Goal: Information Seeking & Learning: Learn about a topic

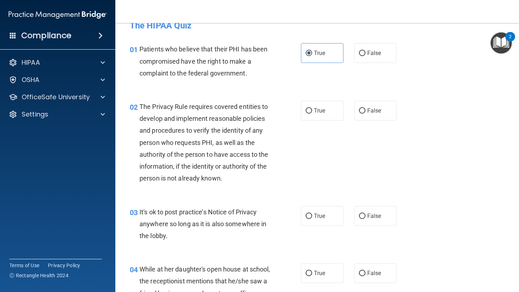
scroll to position [14, 0]
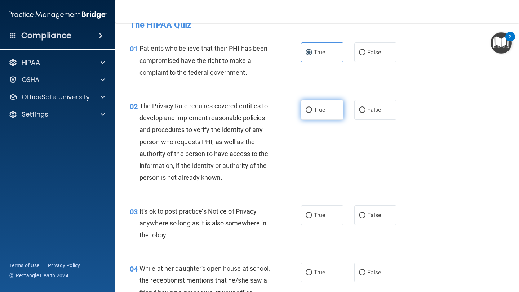
click at [340, 112] on label "True" at bounding box center [322, 110] width 42 height 20
click at [312, 112] on input "True" at bounding box center [308, 110] width 6 height 5
radio input "true"
click at [369, 208] on label "False" at bounding box center [375, 216] width 42 height 20
click at [365, 213] on input "False" at bounding box center [362, 215] width 6 height 5
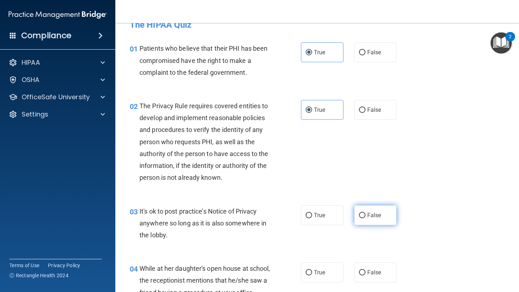
radio input "true"
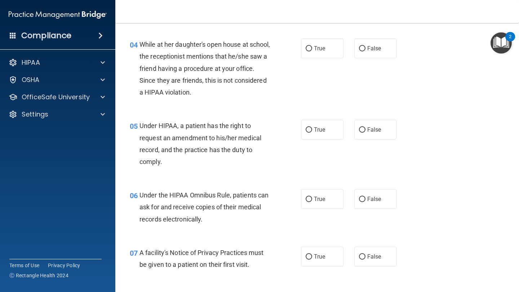
scroll to position [239, 0]
click at [374, 44] on span "False" at bounding box center [374, 47] width 14 height 7
click at [365, 45] on input "False" at bounding box center [362, 47] width 6 height 5
radio input "true"
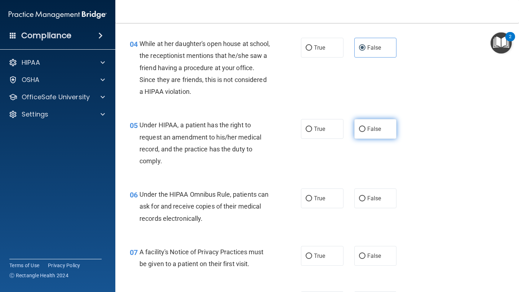
click at [377, 125] on label "False" at bounding box center [375, 129] width 42 height 20
click at [365, 127] on input "False" at bounding box center [362, 129] width 6 height 5
radio input "true"
click at [336, 200] on label "True" at bounding box center [322, 199] width 42 height 20
click at [312, 200] on input "True" at bounding box center [308, 198] width 6 height 5
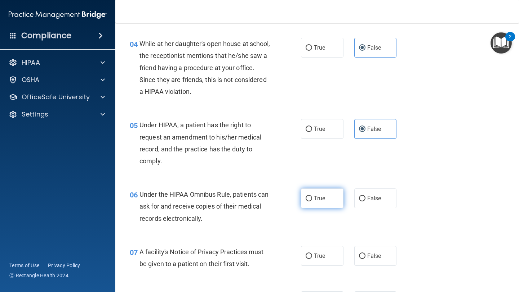
radio input "true"
click at [325, 239] on label "True" at bounding box center [322, 256] width 42 height 20
click at [312, 239] on input "True" at bounding box center [308, 256] width 6 height 5
radio input "true"
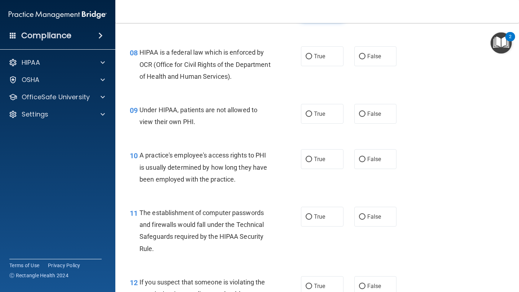
scroll to position [489, 0]
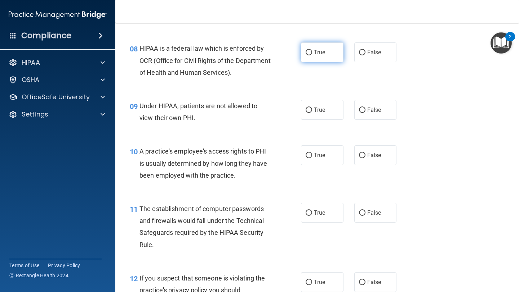
click at [324, 51] on span "True" at bounding box center [319, 52] width 11 height 7
click at [312, 51] on input "True" at bounding box center [308, 52] width 6 height 5
radio input "true"
click at [380, 116] on label "False" at bounding box center [375, 110] width 42 height 20
click at [365, 113] on input "False" at bounding box center [362, 110] width 6 height 5
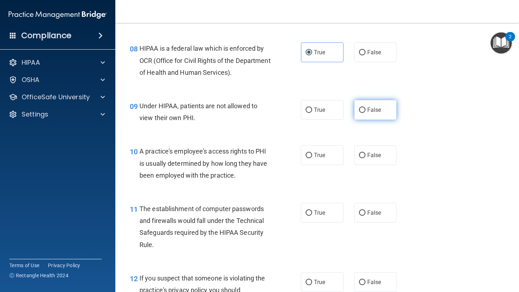
radio input "true"
click at [374, 149] on label "False" at bounding box center [375, 155] width 42 height 20
click at [365, 153] on input "False" at bounding box center [362, 155] width 6 height 5
radio input "true"
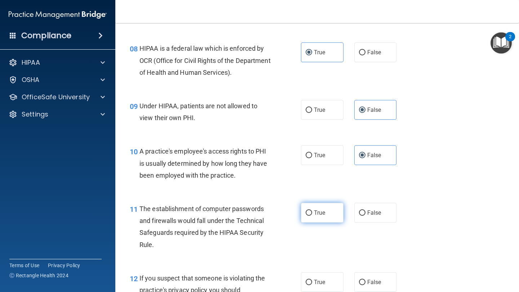
click at [333, 217] on label "True" at bounding box center [322, 213] width 42 height 20
click at [312, 216] on input "True" at bounding box center [308, 213] width 6 height 5
radio input "true"
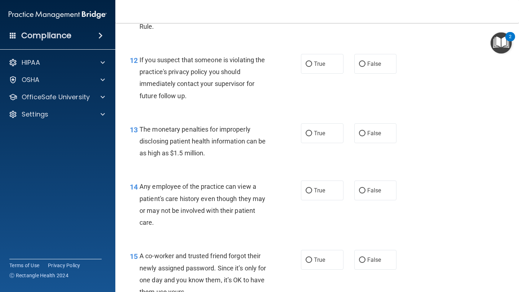
scroll to position [715, 0]
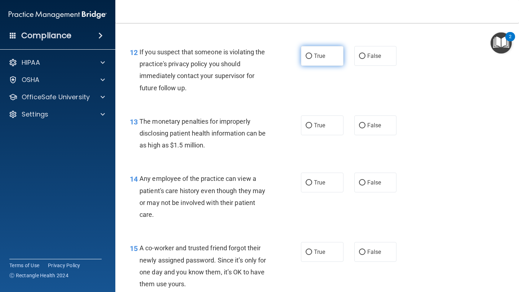
click at [326, 56] on label "True" at bounding box center [322, 56] width 42 height 20
click at [312, 56] on input "True" at bounding box center [308, 56] width 6 height 5
radio input "true"
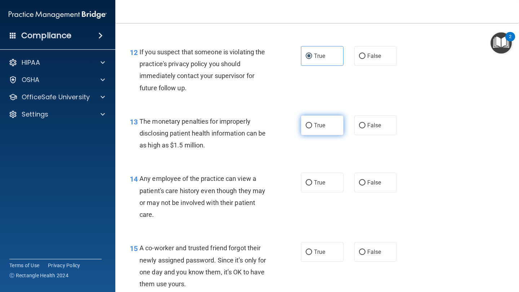
click at [332, 132] on label "True" at bounding box center [322, 126] width 42 height 20
click at [312, 129] on input "True" at bounding box center [308, 125] width 6 height 5
radio input "true"
click at [371, 178] on label "False" at bounding box center [375, 183] width 42 height 20
click at [365, 180] on input "False" at bounding box center [362, 182] width 6 height 5
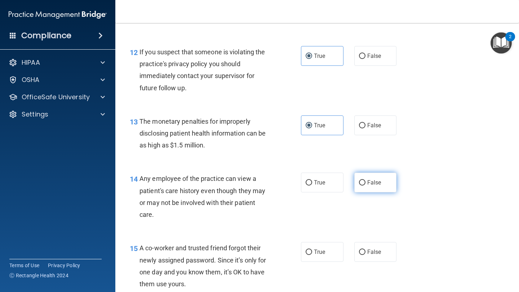
radio input "true"
click at [380, 239] on span "False" at bounding box center [374, 252] width 14 height 7
click at [365, 239] on input "False" at bounding box center [362, 252] width 6 height 5
radio input "true"
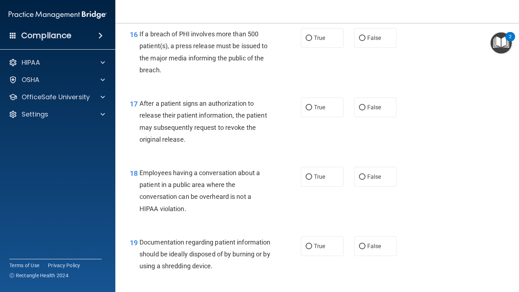
scroll to position [999, 0]
click at [311, 39] on input "True" at bounding box center [308, 37] width 6 height 5
radio input "true"
click at [322, 103] on label "True" at bounding box center [322, 107] width 42 height 20
click at [312, 105] on input "True" at bounding box center [308, 107] width 6 height 5
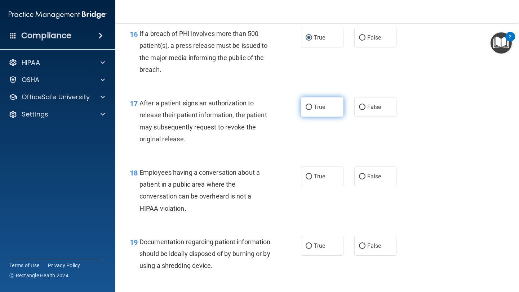
radio input "true"
click at [376, 182] on label "False" at bounding box center [375, 177] width 42 height 20
click at [365, 180] on input "False" at bounding box center [362, 176] width 6 height 5
radio input "true"
click at [319, 239] on label "True" at bounding box center [322, 246] width 42 height 20
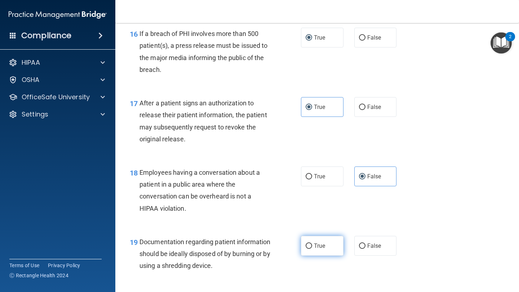
click at [312, 239] on input "True" at bounding box center [308, 246] width 6 height 5
radio input "true"
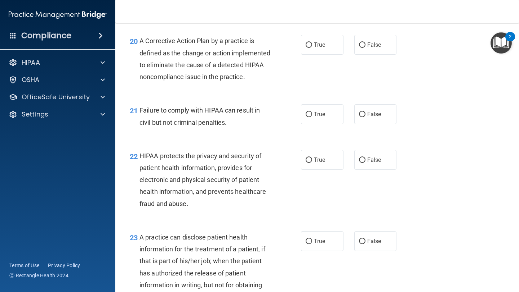
scroll to position [1257, 0]
click at [339, 44] on label "True" at bounding box center [322, 45] width 42 height 20
click at [312, 44] on input "True" at bounding box center [308, 45] width 6 height 5
radio input "true"
click at [371, 118] on span "False" at bounding box center [374, 114] width 14 height 7
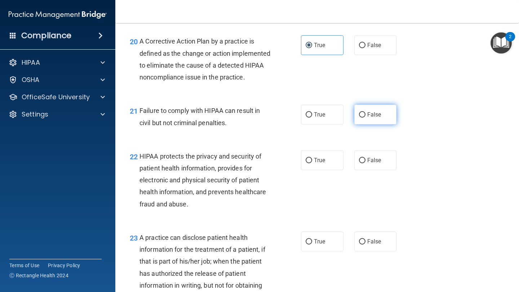
click at [365, 118] on input "False" at bounding box center [362, 114] width 6 height 5
radio input "true"
click at [335, 168] on label "True" at bounding box center [322, 161] width 42 height 20
click at [312, 163] on input "True" at bounding box center [308, 160] width 6 height 5
radio input "true"
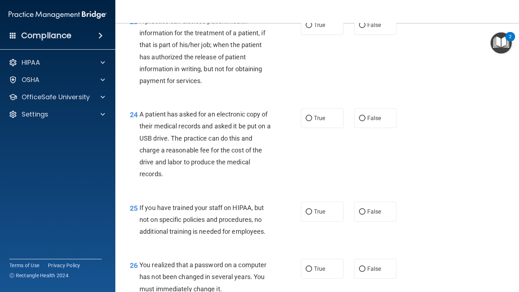
scroll to position [1474, 0]
click at [361, 32] on label "False" at bounding box center [375, 25] width 42 height 20
click at [361, 28] on input "False" at bounding box center [362, 25] width 6 height 5
radio input "true"
click at [338, 129] on label "True" at bounding box center [322, 119] width 42 height 20
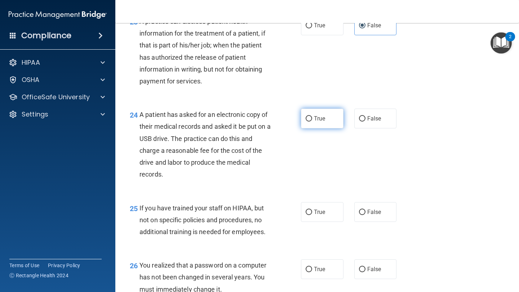
click at [312, 122] on input "True" at bounding box center [308, 118] width 6 height 5
radio input "true"
click at [387, 222] on label "False" at bounding box center [375, 212] width 42 height 20
click at [365, 215] on input "False" at bounding box center [362, 212] width 6 height 5
radio input "true"
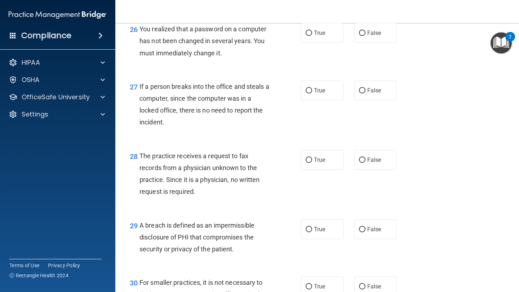
scroll to position [1705, 0]
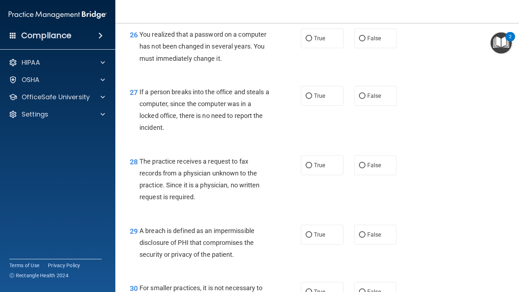
click at [376, 64] on div "26 You realized that a password on a computer has not been changed in several y…" at bounding box center [316, 48] width 385 height 58
click at [376, 42] on span "False" at bounding box center [374, 38] width 14 height 7
click at [365, 41] on input "False" at bounding box center [362, 38] width 6 height 5
radio input "true"
click at [377, 106] on label "False" at bounding box center [375, 96] width 42 height 20
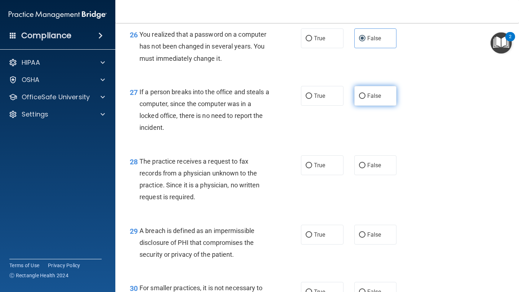
click at [365, 99] on input "False" at bounding box center [362, 96] width 6 height 5
radio input "true"
click at [379, 169] on span "False" at bounding box center [374, 165] width 14 height 7
click at [365, 169] on input "False" at bounding box center [362, 165] width 6 height 5
radio input "true"
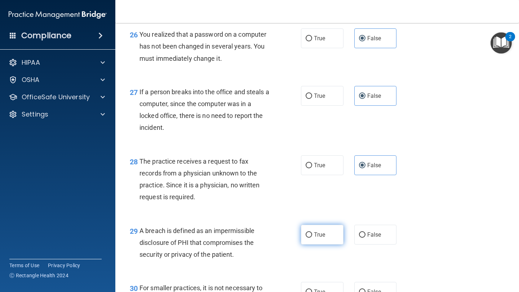
click at [338, 239] on label "True" at bounding box center [322, 235] width 42 height 20
click at [312, 238] on input "True" at bounding box center [308, 235] width 6 height 5
radio input "true"
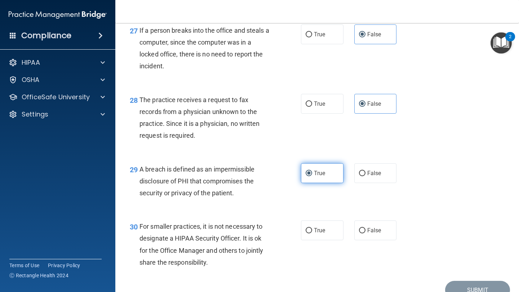
scroll to position [1781, 0]
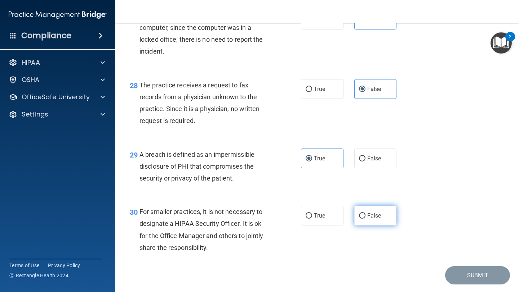
click at [392, 226] on label "False" at bounding box center [375, 216] width 42 height 20
click at [365, 219] on input "False" at bounding box center [362, 216] width 6 height 5
radio input "true"
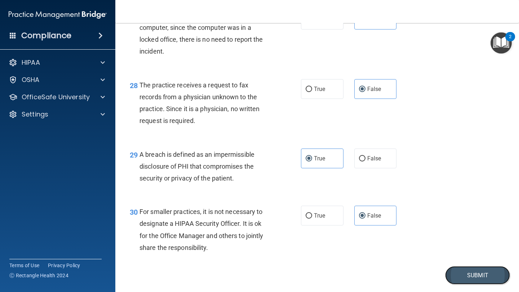
click at [432, 239] on button "Submit" at bounding box center [477, 275] width 65 height 18
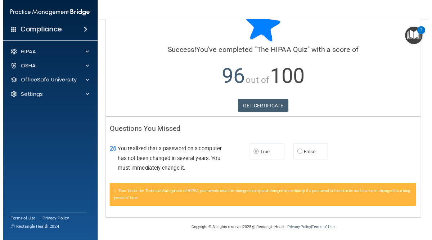
scroll to position [29, 0]
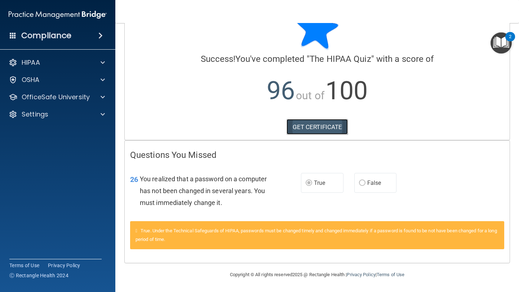
click at [335, 127] on link "GET CERTIFICATE" at bounding box center [317, 127] width 62 height 16
click at [98, 61] on div at bounding box center [102, 62] width 18 height 9
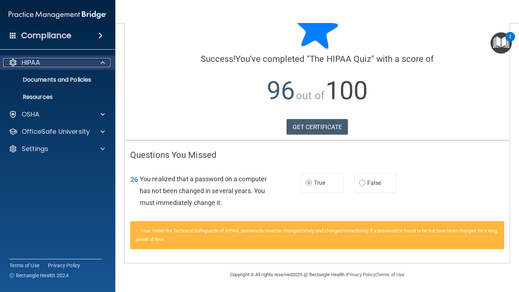
click at [68, 58] on div "HIPAA" at bounding box center [47, 62] width 89 height 9
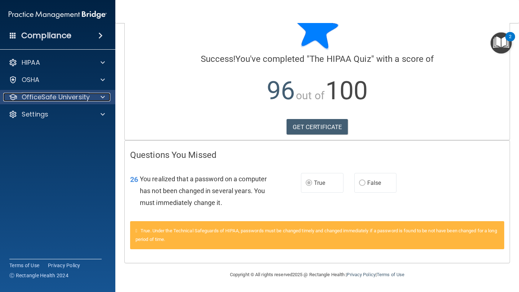
click at [76, 100] on p "OfficeSafe University" at bounding box center [56, 97] width 68 height 9
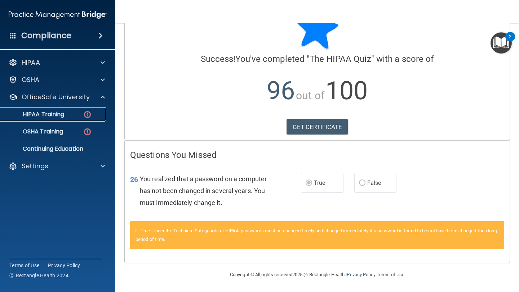
click at [73, 112] on div "HIPAA Training" at bounding box center [54, 114] width 98 height 7
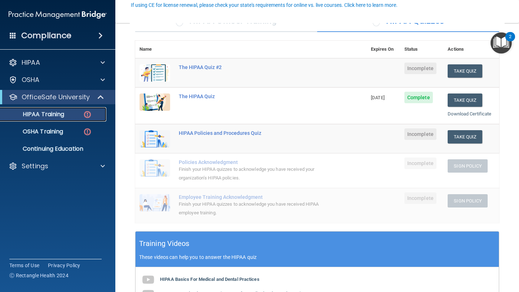
scroll to position [68, 0]
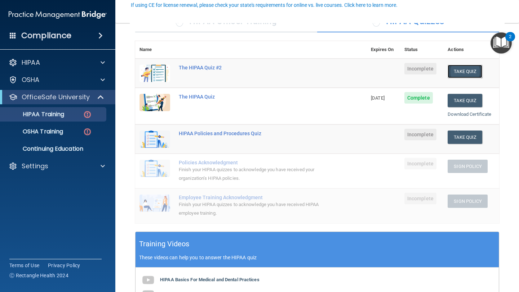
click at [432, 75] on button "Take Quiz" at bounding box center [464, 71] width 35 height 13
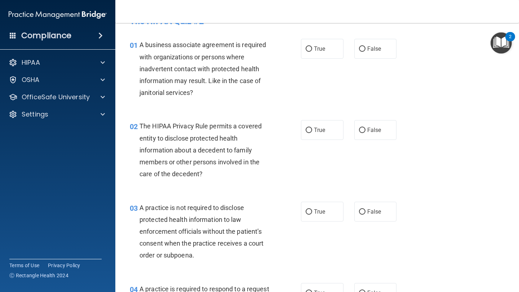
scroll to position [15, 0]
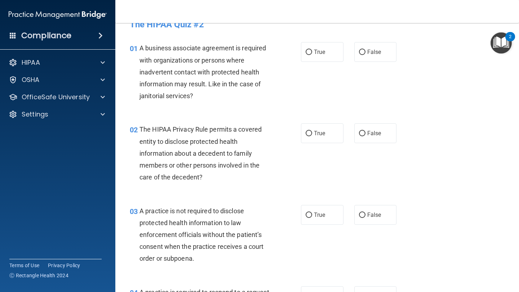
click at [320, 63] on div "01 A business associate agreement is required with organizations or persons whe…" at bounding box center [316, 73] width 385 height 81
click at [325, 48] on label "True" at bounding box center [322, 52] width 42 height 20
click at [312, 50] on input "True" at bounding box center [308, 52] width 6 height 5
radio input "true"
click at [321, 141] on label "True" at bounding box center [322, 134] width 42 height 20
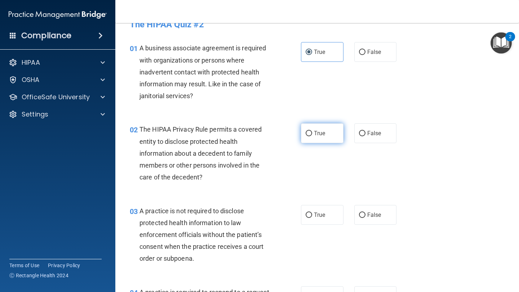
click at [312, 136] on input "True" at bounding box center [308, 133] width 6 height 5
radio input "true"
click at [391, 223] on label "False" at bounding box center [375, 215] width 42 height 20
click at [365, 218] on input "False" at bounding box center [362, 215] width 6 height 5
radio input "true"
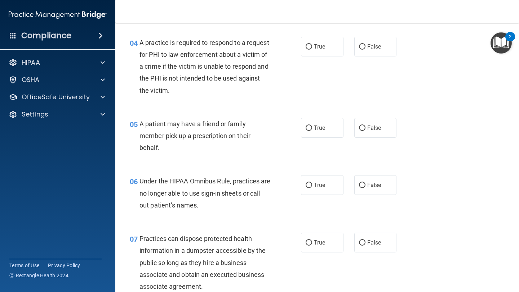
scroll to position [267, 0]
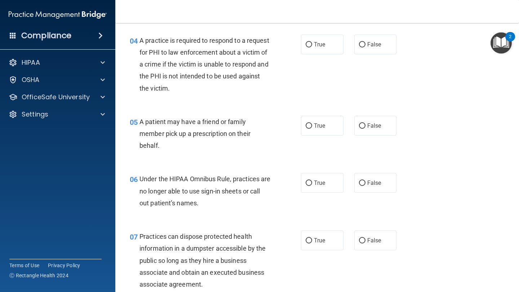
click at [330, 54] on div "04 A practice is required to respond to a request for PHI to law enforcement ab…" at bounding box center [316, 66] width 385 height 81
click at [328, 50] on label "True" at bounding box center [322, 45] width 42 height 20
click at [312, 48] on input "True" at bounding box center [308, 44] width 6 height 5
radio input "true"
click at [335, 134] on label "True" at bounding box center [322, 126] width 42 height 20
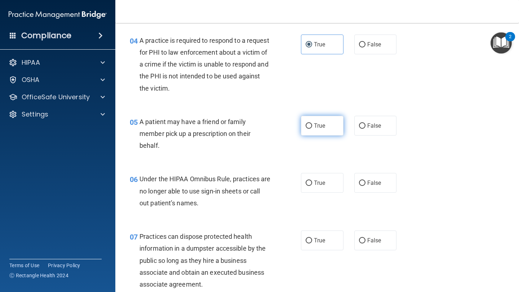
click at [312, 129] on input "True" at bounding box center [308, 126] width 6 height 5
radio input "true"
click at [378, 182] on span "False" at bounding box center [374, 183] width 14 height 7
click at [365, 182] on input "False" at bounding box center [362, 183] width 6 height 5
radio input "true"
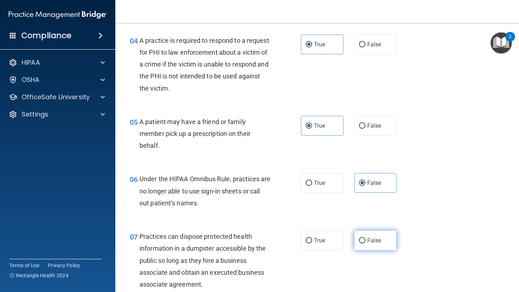
click at [374, 233] on label "False" at bounding box center [375, 241] width 42 height 20
click at [365, 238] on input "False" at bounding box center [362, 240] width 6 height 5
radio input "true"
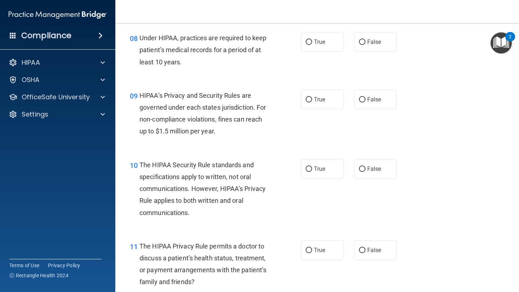
scroll to position [548, 0]
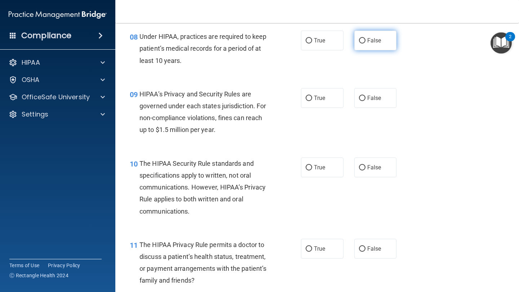
click at [376, 48] on label "False" at bounding box center [375, 41] width 42 height 20
click at [365, 44] on input "False" at bounding box center [362, 40] width 6 height 5
radio input "true"
click at [379, 107] on label "False" at bounding box center [375, 98] width 42 height 20
click at [365, 101] on input "False" at bounding box center [362, 98] width 6 height 5
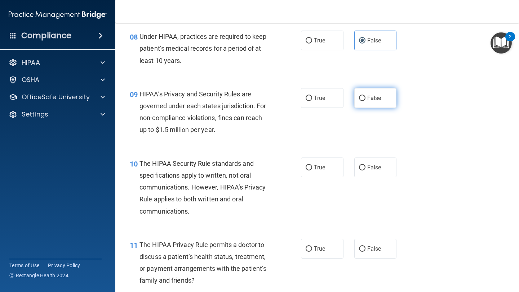
radio input "true"
click at [335, 168] on label "True" at bounding box center [322, 168] width 42 height 20
click at [312, 168] on input "True" at bounding box center [308, 167] width 6 height 5
radio input "true"
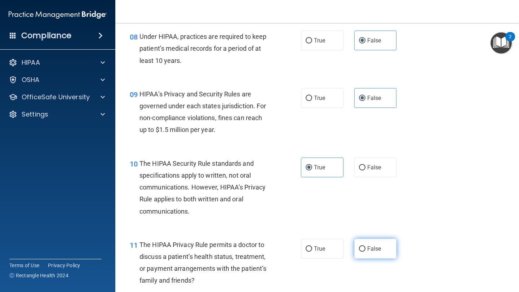
click at [369, 239] on span "False" at bounding box center [374, 249] width 14 height 7
click at [365, 239] on input "False" at bounding box center [362, 249] width 6 height 5
radio input "true"
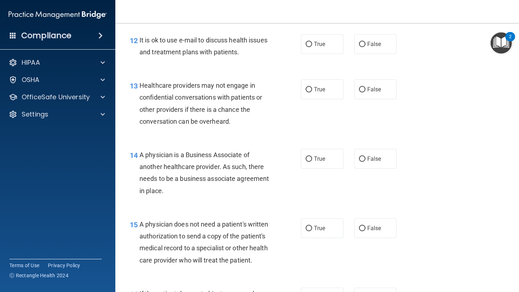
scroll to position [825, 0]
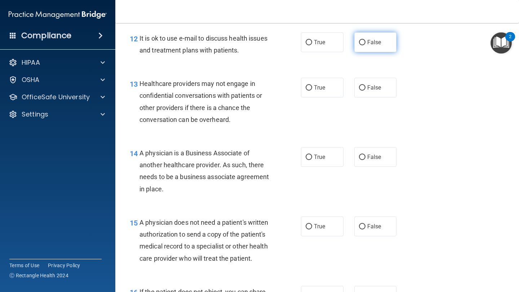
click at [376, 48] on label "False" at bounding box center [375, 42] width 42 height 20
click at [365, 45] on input "False" at bounding box center [362, 42] width 6 height 5
radio input "true"
click at [339, 89] on label "True" at bounding box center [322, 88] width 42 height 20
click at [312, 89] on input "True" at bounding box center [308, 87] width 6 height 5
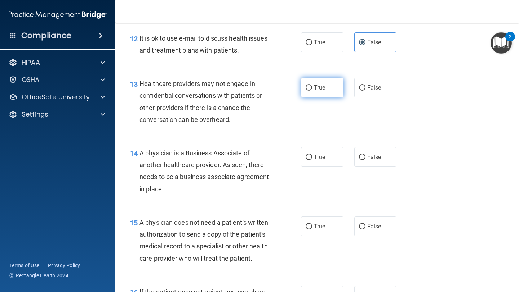
radio input "true"
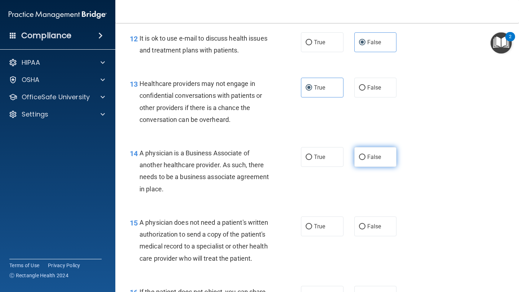
click at [382, 155] on label "False" at bounding box center [375, 157] width 42 height 20
click at [365, 155] on input "False" at bounding box center [362, 157] width 6 height 5
radio input "true"
click at [330, 230] on label "True" at bounding box center [322, 227] width 42 height 20
click at [312, 230] on input "True" at bounding box center [308, 226] width 6 height 5
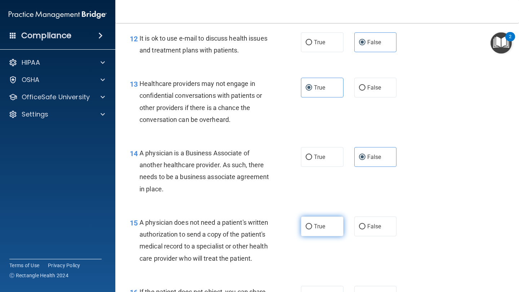
radio input "true"
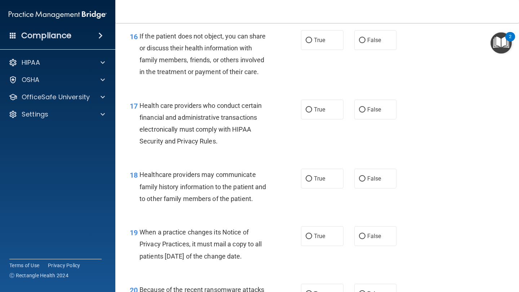
scroll to position [1077, 0]
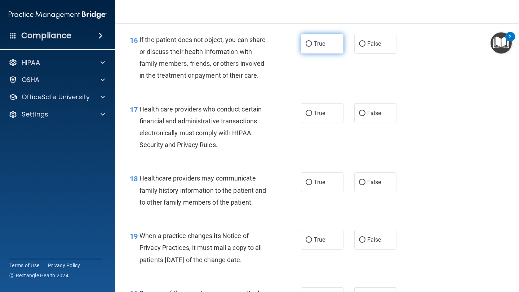
click at [320, 41] on span "True" at bounding box center [319, 43] width 11 height 7
click at [312, 41] on input "True" at bounding box center [308, 43] width 6 height 5
radio input "true"
click at [311, 118] on label "True" at bounding box center [322, 113] width 42 height 20
click at [311, 116] on input "True" at bounding box center [308, 113] width 6 height 5
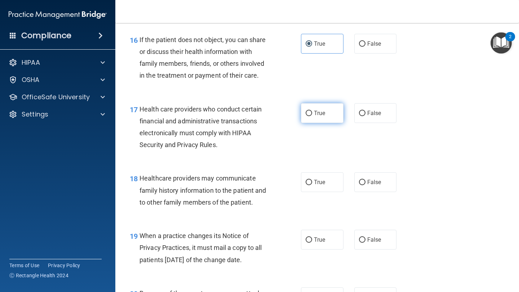
radio input "true"
click at [369, 189] on label "False" at bounding box center [375, 182] width 42 height 20
click at [365, 185] on input "False" at bounding box center [362, 182] width 6 height 5
radio input "true"
click at [373, 226] on div "19 When a practice changes its Notice of Privacy Practices, it must mail a copy…" at bounding box center [316, 250] width 385 height 58
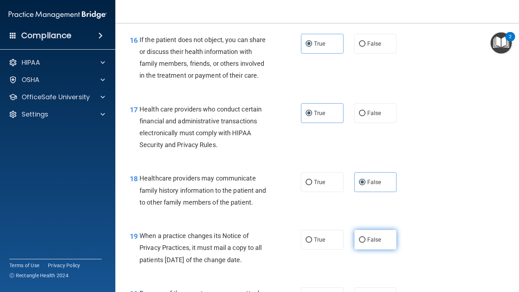
click at [373, 234] on label "False" at bounding box center [375, 240] width 42 height 20
click at [365, 238] on input "False" at bounding box center [362, 240] width 6 height 5
radio input "true"
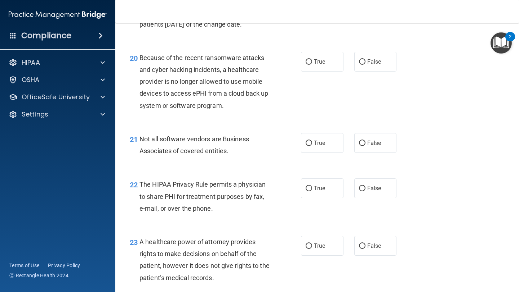
scroll to position [1313, 0]
click at [378, 62] on span "False" at bounding box center [374, 61] width 14 height 7
click at [365, 62] on input "False" at bounding box center [362, 61] width 6 height 5
radio input "true"
click at [319, 144] on span "True" at bounding box center [319, 142] width 11 height 7
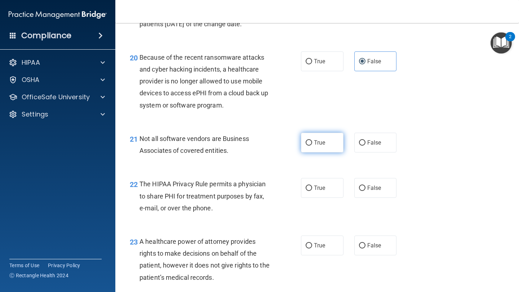
click at [312, 144] on input "True" at bounding box center [308, 142] width 6 height 5
radio input "true"
click at [319, 182] on label "True" at bounding box center [322, 188] width 42 height 20
click at [312, 186] on input "True" at bounding box center [308, 188] width 6 height 5
radio input "true"
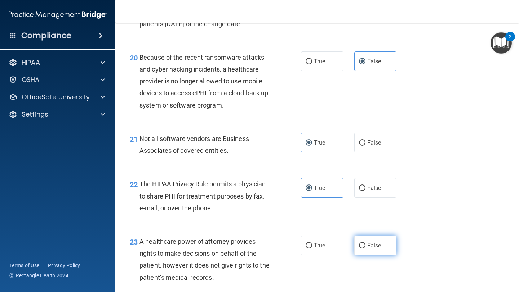
click at [366, 239] on label "False" at bounding box center [375, 246] width 42 height 20
click at [365, 239] on input "False" at bounding box center [362, 245] width 6 height 5
radio input "true"
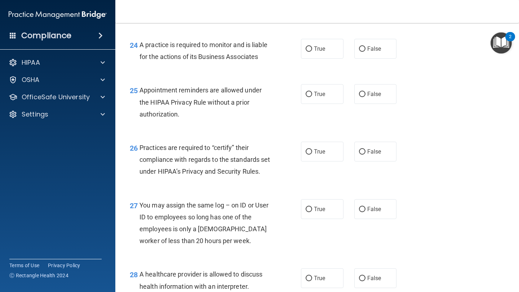
scroll to position [1578, 0]
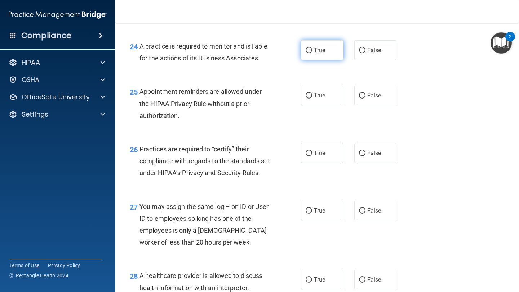
click at [321, 46] on label "True" at bounding box center [322, 50] width 42 height 20
click at [312, 48] on input "True" at bounding box center [308, 50] width 6 height 5
radio input "true"
click at [330, 108] on div "25 Appointment reminders are allowed under the HIPAA Privacy Rule without a pri…" at bounding box center [316, 106] width 385 height 58
click at [330, 104] on label "True" at bounding box center [322, 96] width 42 height 20
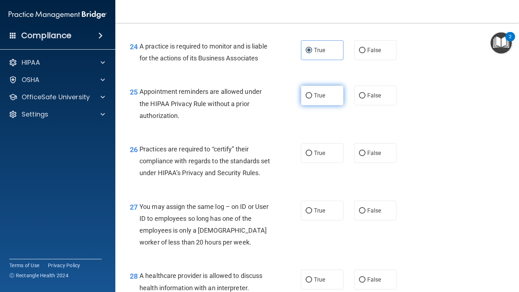
click at [312, 99] on input "True" at bounding box center [308, 95] width 6 height 5
radio input "true"
click at [371, 160] on label "False" at bounding box center [375, 153] width 42 height 20
click at [365, 156] on input "False" at bounding box center [362, 153] width 6 height 5
radio input "true"
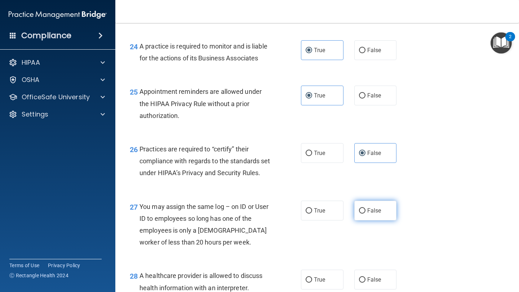
click at [395, 221] on label "False" at bounding box center [375, 211] width 42 height 20
click at [365, 214] on input "False" at bounding box center [362, 210] width 6 height 5
radio input "true"
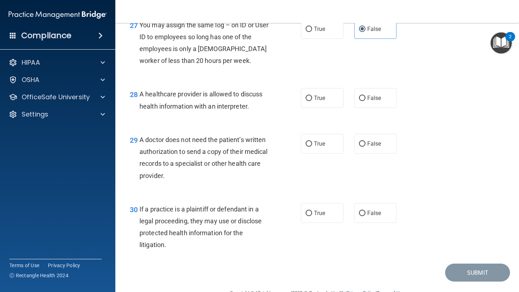
scroll to position [1760, 0]
click at [326, 108] on label "True" at bounding box center [322, 99] width 42 height 20
click at [312, 102] on input "True" at bounding box center [308, 98] width 6 height 5
radio input "true"
click at [326, 145] on div "29 A doctor does not need the patient’s written authorization to send a copy of…" at bounding box center [316, 159] width 385 height 69
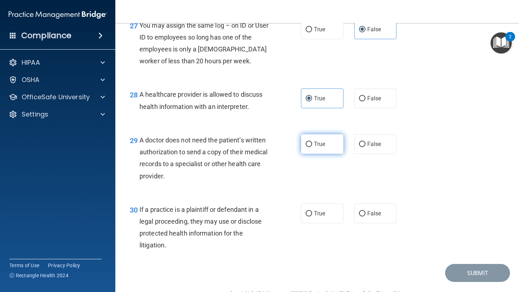
click at [326, 152] on label "True" at bounding box center [322, 144] width 42 height 20
click at [312, 147] on input "True" at bounding box center [308, 144] width 6 height 5
radio input "true"
click at [329, 224] on label "True" at bounding box center [322, 214] width 42 height 20
click at [312, 217] on input "True" at bounding box center [308, 213] width 6 height 5
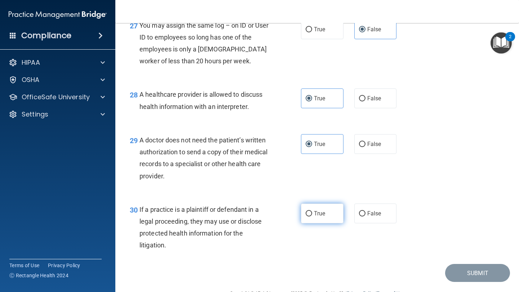
radio input "true"
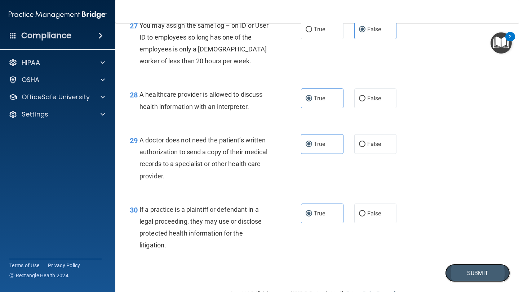
click at [432, 239] on button "Submit" at bounding box center [477, 273] width 65 height 18
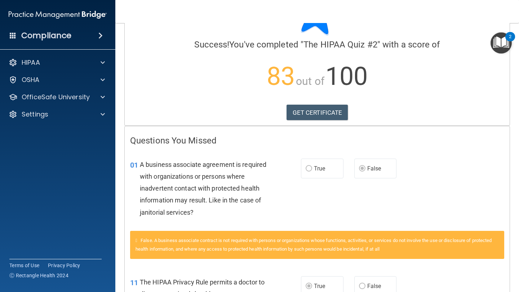
scroll to position [60, 0]
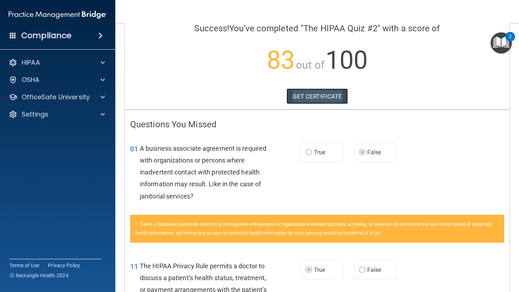
click at [340, 91] on link "GET CERTIFICATE" at bounding box center [317, 97] width 62 height 16
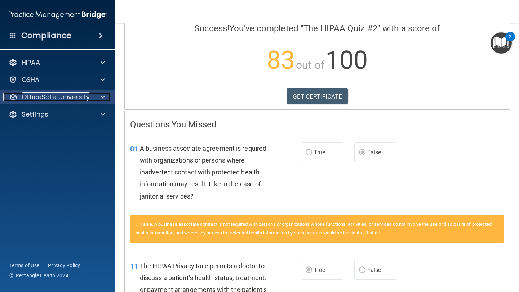
click at [79, 98] on p "OfficeSafe University" at bounding box center [56, 97] width 68 height 9
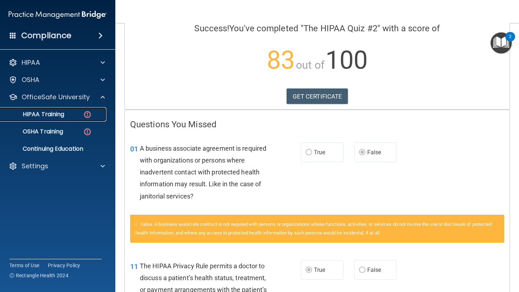
click at [68, 114] on div "HIPAA Training" at bounding box center [54, 114] width 98 height 7
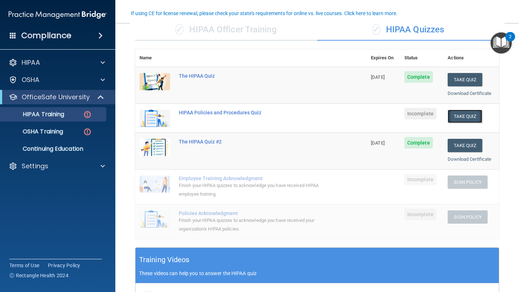
click at [432, 120] on button "Take Quiz" at bounding box center [464, 116] width 35 height 13
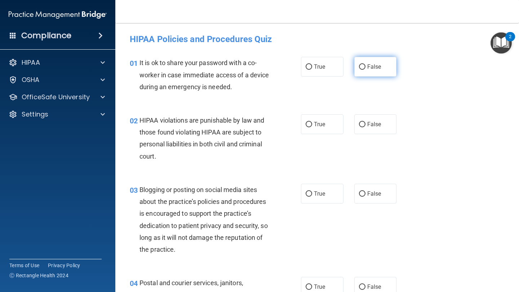
click at [382, 62] on label "False" at bounding box center [375, 67] width 42 height 20
click at [365, 64] on input "False" at bounding box center [362, 66] width 6 height 5
radio input "true"
click at [335, 122] on label "True" at bounding box center [322, 125] width 42 height 20
click at [312, 122] on input "True" at bounding box center [308, 124] width 6 height 5
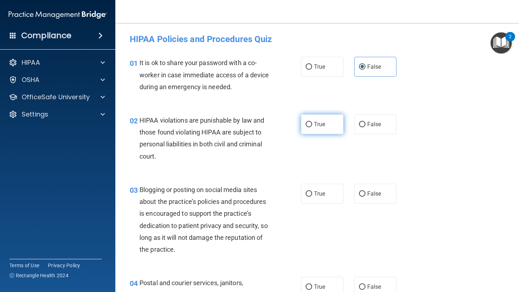
radio input "true"
click at [368, 192] on span "False" at bounding box center [374, 193] width 14 height 7
click at [365, 192] on input "False" at bounding box center [362, 194] width 6 height 5
radio input "true"
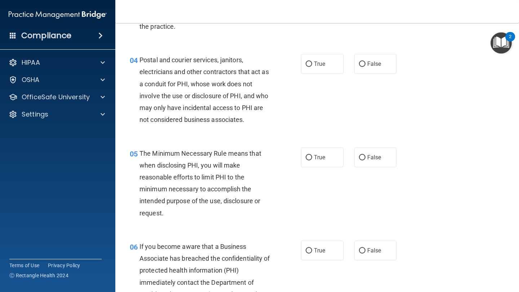
scroll to position [225, 0]
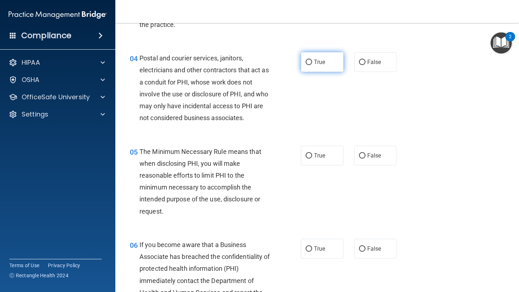
click at [329, 68] on label "True" at bounding box center [322, 62] width 42 height 20
click at [312, 65] on input "True" at bounding box center [308, 62] width 6 height 5
radio input "true"
click at [320, 160] on label "True" at bounding box center [322, 156] width 42 height 20
click at [312, 159] on input "True" at bounding box center [308, 155] width 6 height 5
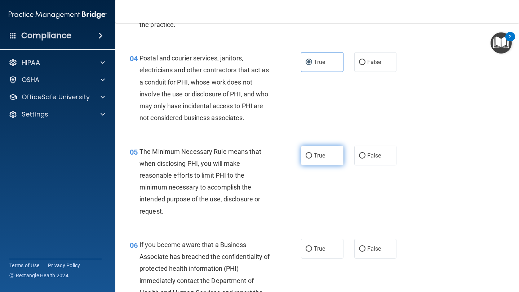
radio input "true"
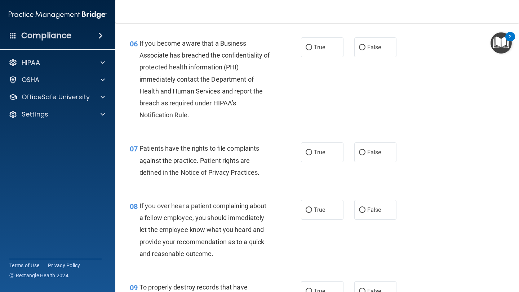
scroll to position [427, 0]
click at [382, 54] on label "False" at bounding box center [375, 47] width 42 height 20
click at [365, 50] on input "False" at bounding box center [362, 46] width 6 height 5
radio input "true"
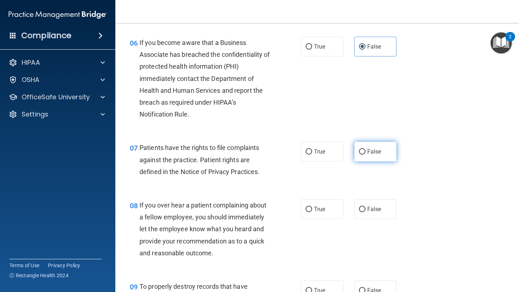
click at [375, 152] on span "False" at bounding box center [374, 151] width 14 height 7
click at [365, 152] on input "False" at bounding box center [362, 151] width 6 height 5
radio input "true"
click at [320, 144] on label "True" at bounding box center [322, 152] width 42 height 20
click at [312, 149] on input "True" at bounding box center [308, 151] width 6 height 5
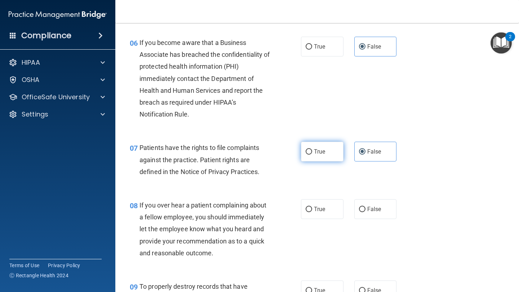
radio input "true"
radio input "false"
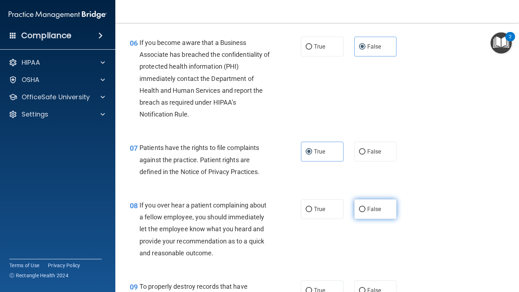
click at [367, 212] on span "False" at bounding box center [374, 209] width 14 height 7
click at [365, 212] on input "False" at bounding box center [362, 209] width 6 height 5
radio input "true"
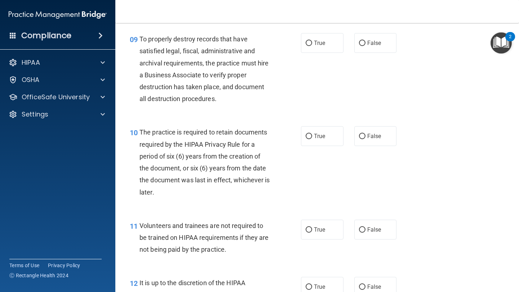
scroll to position [678, 0]
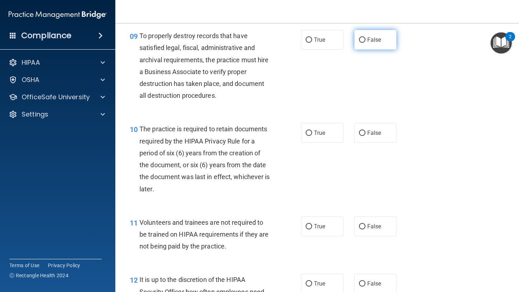
click at [387, 42] on label "False" at bounding box center [375, 40] width 42 height 20
click at [365, 42] on input "False" at bounding box center [362, 39] width 6 height 5
radio input "true"
click at [336, 141] on label "True" at bounding box center [322, 133] width 42 height 20
click at [312, 136] on input "True" at bounding box center [308, 133] width 6 height 5
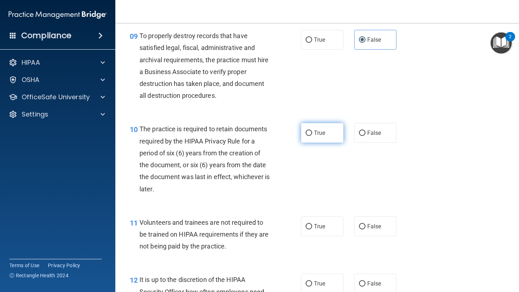
radio input "true"
click at [385, 225] on label "False" at bounding box center [375, 227] width 42 height 20
click at [365, 225] on input "False" at bounding box center [362, 226] width 6 height 5
radio input "true"
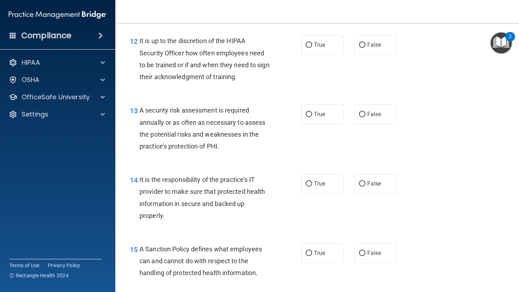
scroll to position [918, 0]
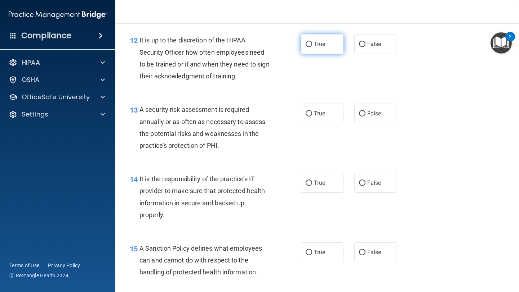
click at [325, 50] on label "True" at bounding box center [322, 44] width 42 height 20
click at [312, 47] on input "True" at bounding box center [308, 44] width 6 height 5
radio input "true"
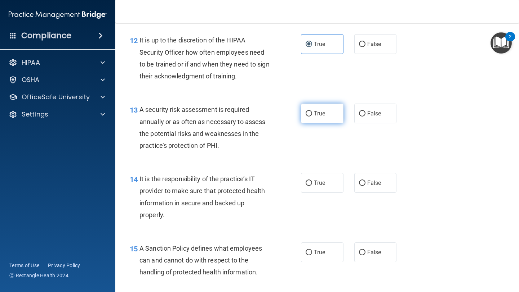
click at [332, 113] on label "True" at bounding box center [322, 114] width 42 height 20
click at [312, 113] on input "True" at bounding box center [308, 113] width 6 height 5
radio input "true"
click at [371, 218] on div "14 It is the responsibility of the practice’s IT provider to make sure that pro…" at bounding box center [316, 198] width 385 height 69
click at [377, 181] on span "False" at bounding box center [374, 183] width 14 height 7
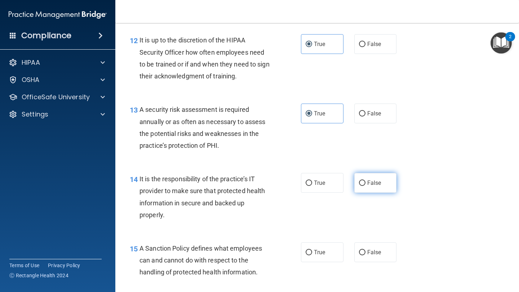
click at [365, 181] on input "False" at bounding box center [362, 183] width 6 height 5
radio input "true"
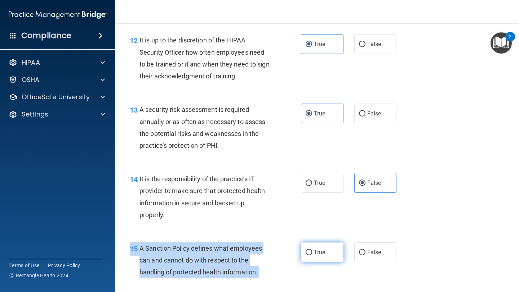
click at [324, 239] on div "15 A Sanction Policy defines what employees can and cannot do with respect to t…" at bounding box center [316, 263] width 385 height 58
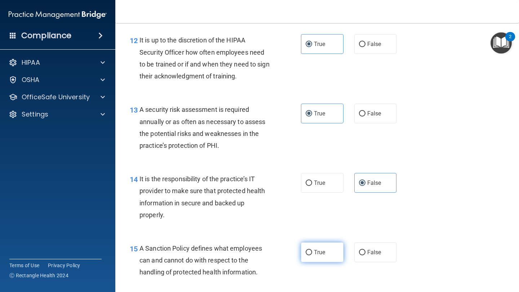
click at [326, 239] on label "True" at bounding box center [322, 253] width 42 height 20
click at [312, 239] on input "True" at bounding box center [308, 252] width 6 height 5
radio input "true"
click at [320, 218] on div "14 It is the responsibility of the practice’s IT provider to make sure that pro…" at bounding box center [316, 198] width 385 height 69
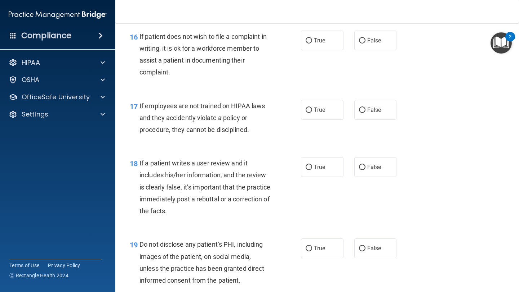
scroll to position [1184, 0]
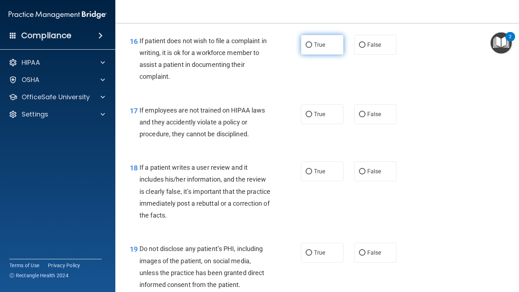
click at [337, 53] on label "True" at bounding box center [322, 45] width 42 height 20
click at [312, 48] on input "True" at bounding box center [308, 44] width 6 height 5
radio input "true"
click at [380, 118] on label "False" at bounding box center [375, 114] width 42 height 20
click at [365, 117] on input "False" at bounding box center [362, 114] width 6 height 5
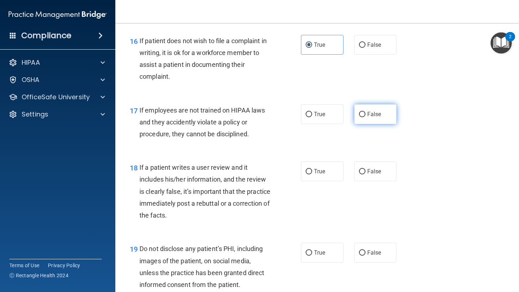
radio input "true"
click at [384, 175] on label "False" at bounding box center [375, 172] width 42 height 20
click at [365, 175] on input "False" at bounding box center [362, 171] width 6 height 5
radio input "true"
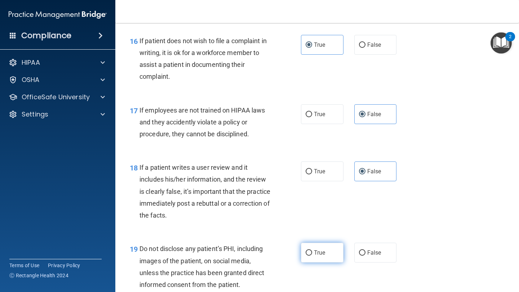
click at [329, 239] on label "True" at bounding box center [322, 253] width 42 height 20
click at [312, 239] on input "True" at bounding box center [308, 253] width 6 height 5
radio input "true"
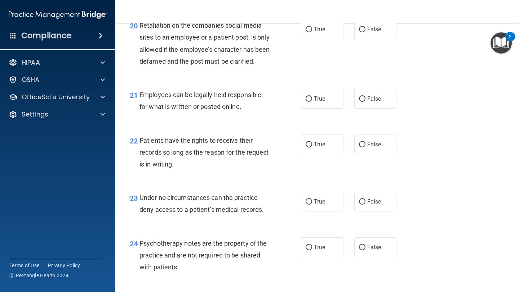
scroll to position [1471, 0]
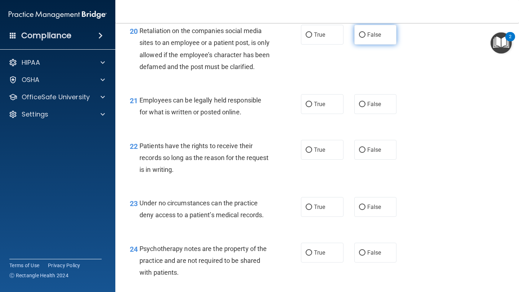
click at [365, 39] on label "False" at bounding box center [375, 35] width 42 height 20
click at [365, 38] on input "False" at bounding box center [362, 34] width 6 height 5
radio input "true"
click at [373, 108] on span "False" at bounding box center [374, 104] width 14 height 7
click at [365, 107] on input "False" at bounding box center [362, 104] width 6 height 5
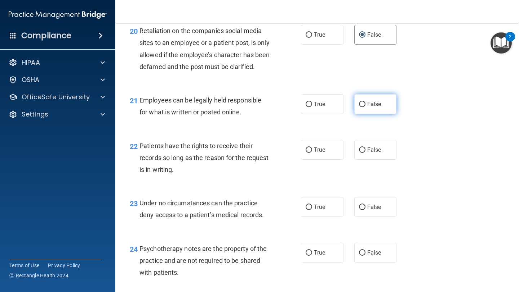
radio input "true"
click at [336, 114] on label "True" at bounding box center [322, 104] width 42 height 20
click at [312, 107] on input "True" at bounding box center [308, 104] width 6 height 5
radio input "true"
radio input "false"
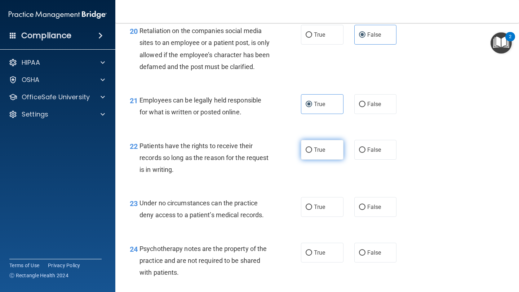
click at [338, 153] on label "True" at bounding box center [322, 150] width 42 height 20
click at [312, 153] on input "True" at bounding box center [308, 150] width 6 height 5
radio input "true"
click at [371, 211] on label "False" at bounding box center [375, 207] width 42 height 20
click at [365, 210] on input "False" at bounding box center [362, 207] width 6 height 5
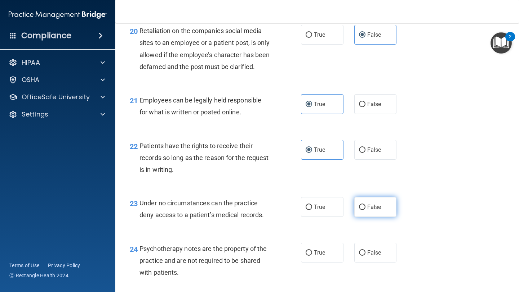
radio input "true"
click at [335, 239] on label "True" at bounding box center [322, 253] width 42 height 20
click at [312, 239] on input "True" at bounding box center [308, 253] width 6 height 5
radio input "true"
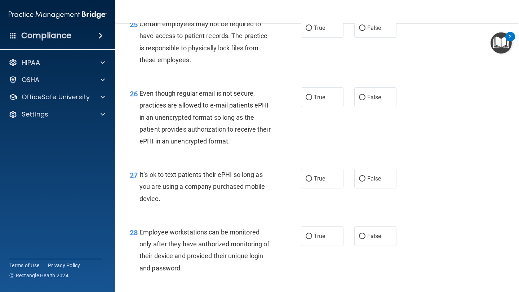
scroll to position [1757, 0]
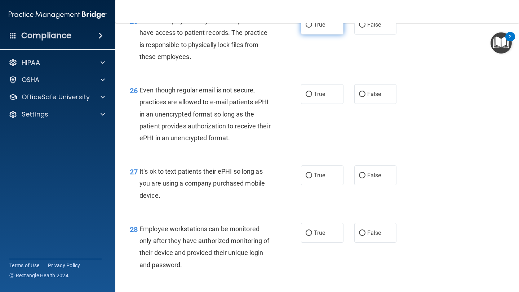
click at [328, 32] on label "True" at bounding box center [322, 25] width 42 height 20
click at [312, 28] on input "True" at bounding box center [308, 24] width 6 height 5
radio input "true"
click at [323, 98] on span "True" at bounding box center [319, 94] width 11 height 7
click at [312, 97] on input "True" at bounding box center [308, 94] width 6 height 5
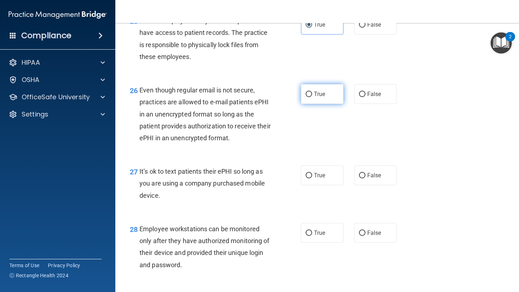
radio input "true"
click at [361, 198] on div "27 It’s ok to text patients their ePHI so long as you are using a company purch…" at bounding box center [316, 186] width 385 height 58
click at [361, 185] on label "False" at bounding box center [375, 176] width 42 height 20
click at [361, 179] on input "False" at bounding box center [362, 175] width 6 height 5
radio input "true"
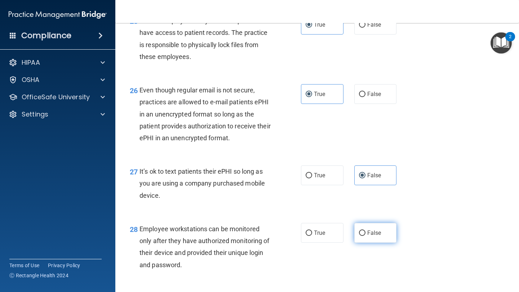
click at [369, 239] on label "False" at bounding box center [375, 233] width 42 height 20
click at [365, 236] on input "False" at bounding box center [362, 233] width 6 height 5
radio input "true"
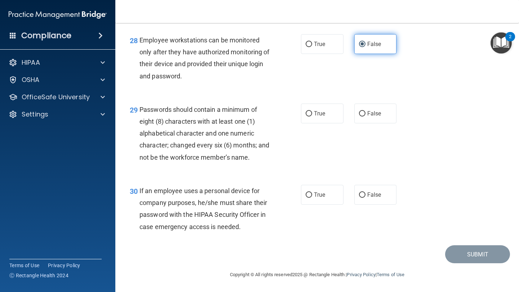
scroll to position [1952, 0]
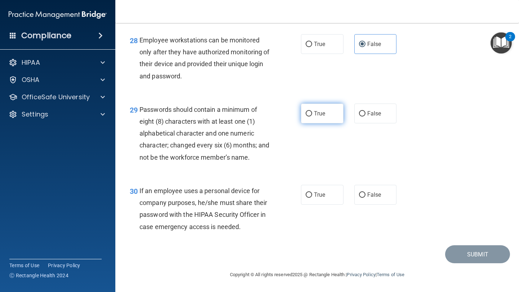
click at [327, 124] on label "True" at bounding box center [322, 114] width 42 height 20
click at [312, 117] on input "True" at bounding box center [308, 113] width 6 height 5
radio input "true"
click at [373, 205] on label "False" at bounding box center [375, 195] width 42 height 20
click at [365, 198] on input "False" at bounding box center [362, 195] width 6 height 5
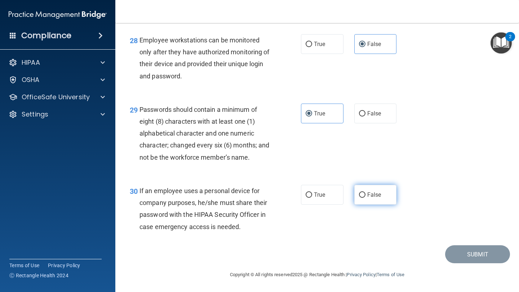
radio input "true"
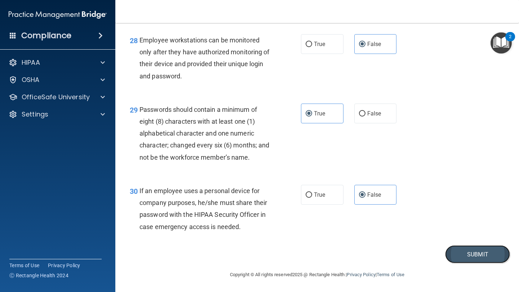
click at [432, 239] on button "Submit" at bounding box center [477, 255] width 65 height 18
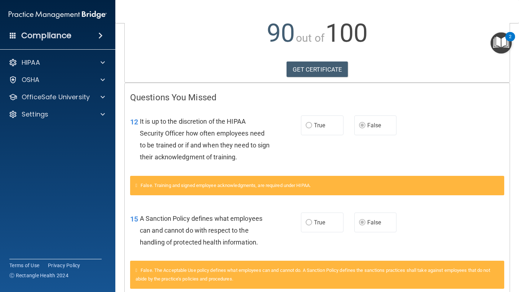
scroll to position [83, 0]
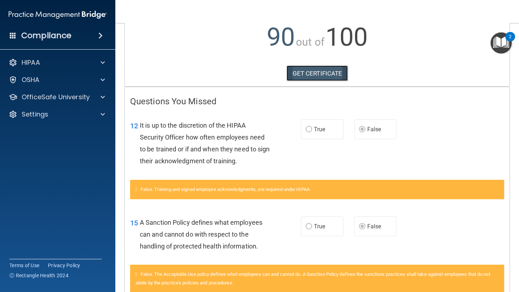
click at [333, 77] on link "GET CERTIFICATE" at bounding box center [317, 74] width 62 height 16
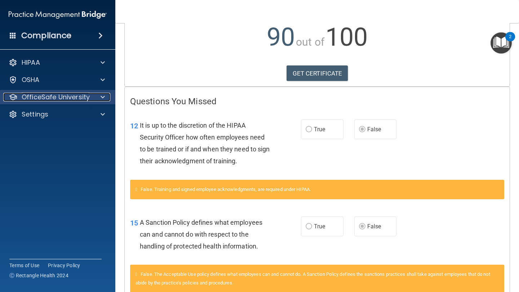
click at [71, 94] on p "OfficeSafe University" at bounding box center [56, 97] width 68 height 9
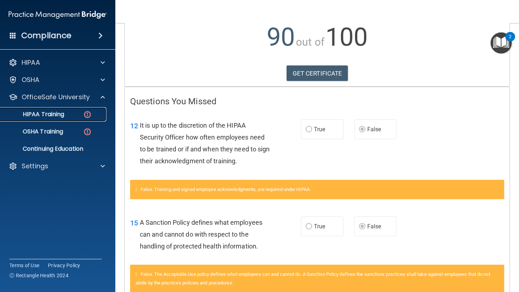
click at [80, 117] on div "HIPAA Training" at bounding box center [54, 114] width 98 height 7
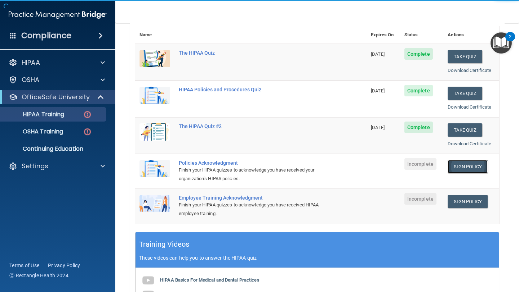
click at [432, 168] on link "Sign Policy" at bounding box center [467, 166] width 40 height 13
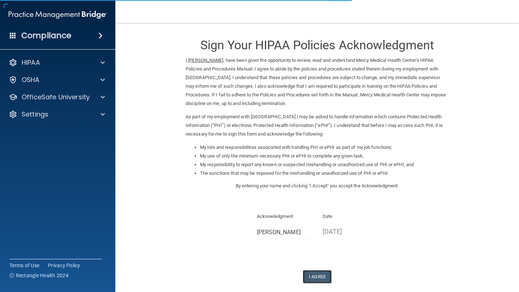
click at [316, 280] on button "I Agree" at bounding box center [316, 276] width 29 height 13
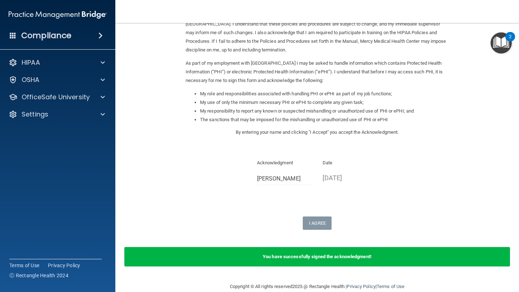
scroll to position [57, 0]
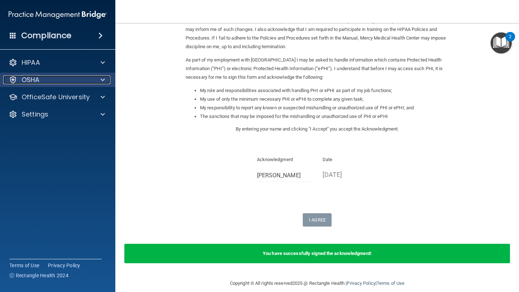
click at [100, 81] on div at bounding box center [102, 80] width 18 height 9
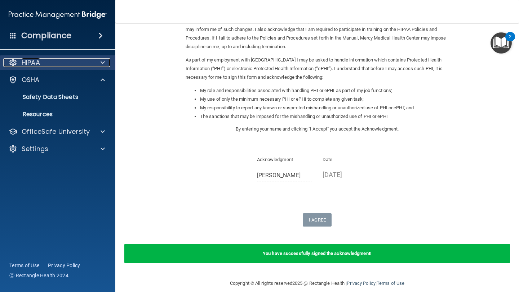
click at [102, 65] on span at bounding box center [102, 62] width 4 height 9
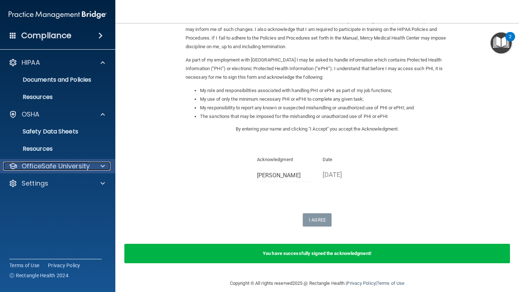
click at [76, 163] on p "OfficeSafe University" at bounding box center [56, 166] width 68 height 9
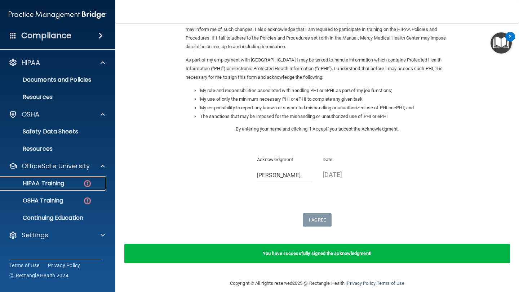
click at [66, 184] on div "HIPAA Training" at bounding box center [54, 183] width 98 height 7
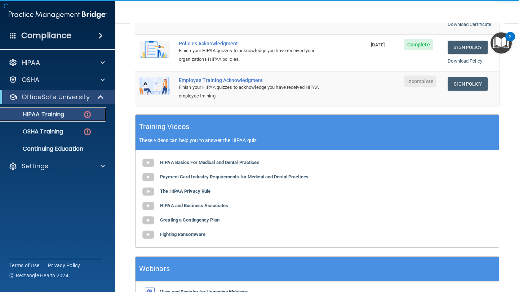
scroll to position [188, 0]
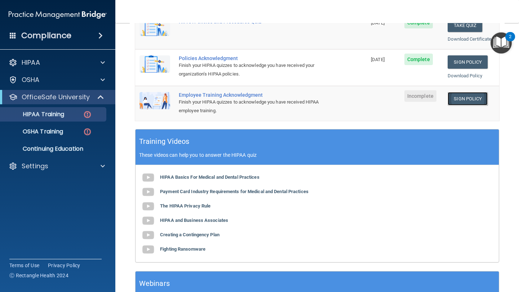
click at [472, 97] on link "Sign Policy" at bounding box center [467, 98] width 40 height 13
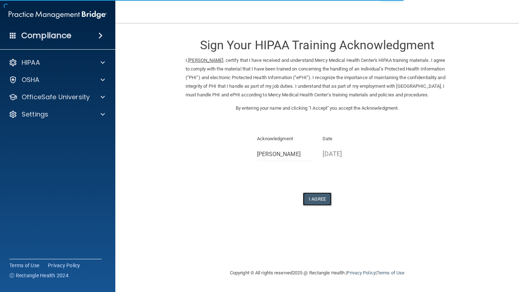
click at [324, 204] on button "I Agree" at bounding box center [316, 199] width 29 height 13
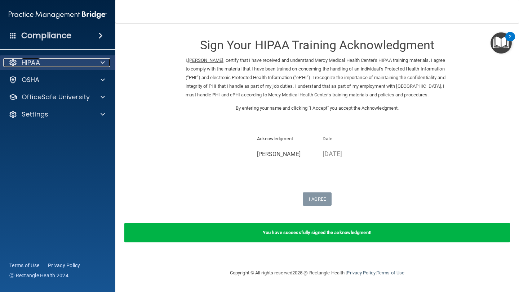
click at [103, 63] on span at bounding box center [102, 62] width 4 height 9
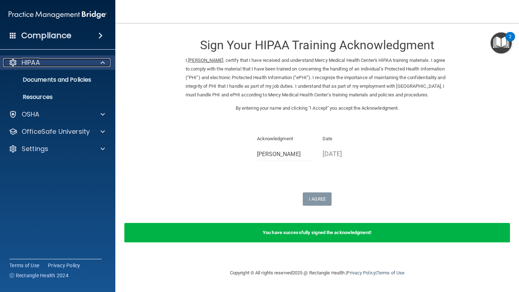
click at [103, 63] on span at bounding box center [102, 62] width 4 height 9
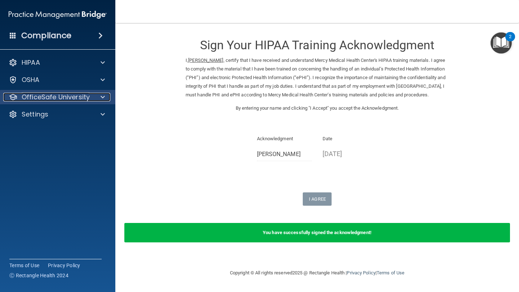
click at [104, 100] on span at bounding box center [102, 97] width 4 height 9
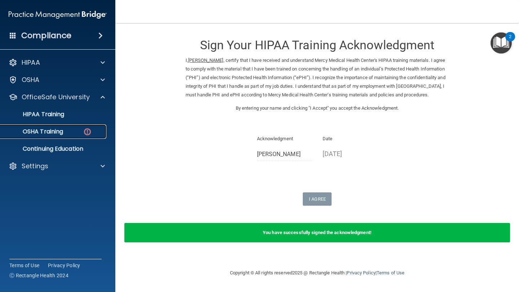
click at [54, 128] on p "OSHA Training" at bounding box center [34, 131] width 58 height 7
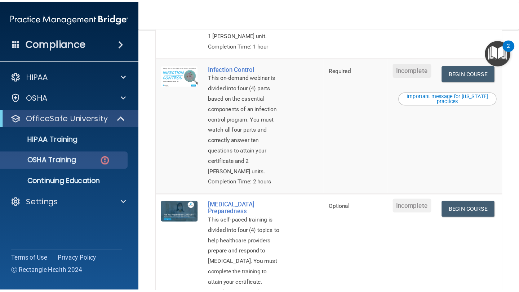
scroll to position [271, 0]
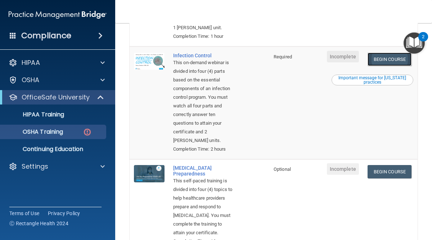
click at [388, 62] on link "Begin Course" at bounding box center [390, 59] width 44 height 13
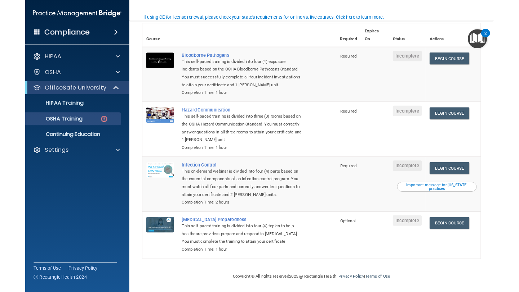
scroll to position [90, 0]
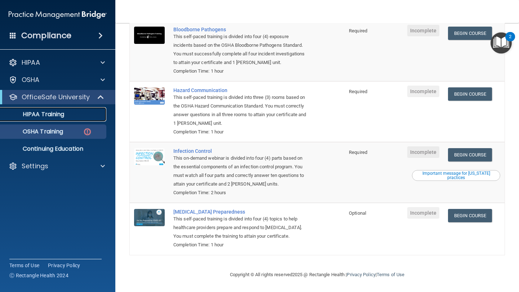
click at [59, 116] on p "HIPAA Training" at bounding box center [34, 114] width 59 height 7
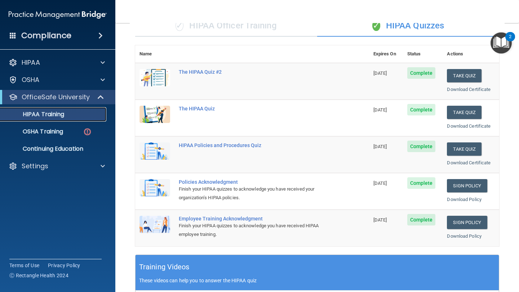
scroll to position [59, 0]
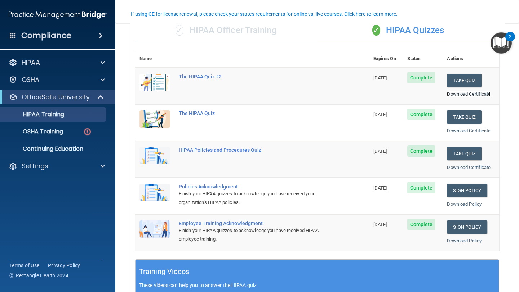
click at [461, 94] on link "Download Certificate" at bounding box center [469, 93] width 44 height 5
click at [454, 205] on link "Download Policy" at bounding box center [464, 204] width 35 height 5
click at [453, 242] on link "Download Policy" at bounding box center [464, 240] width 35 height 5
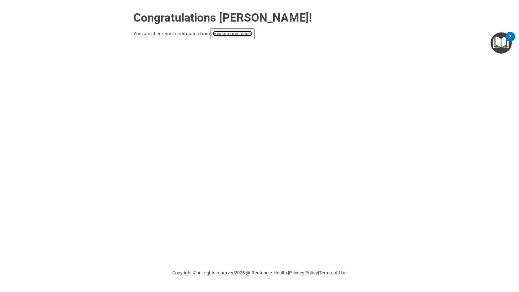
click at [230, 32] on link "your account page!" at bounding box center [232, 33] width 39 height 5
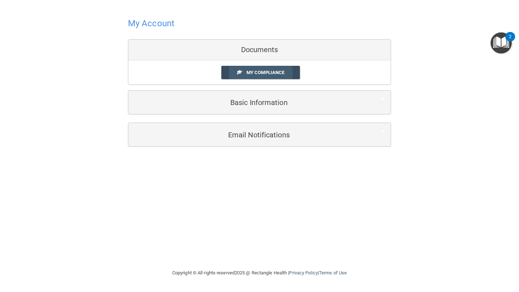
click at [233, 73] on link "My Compliance" at bounding box center [260, 72] width 79 height 13
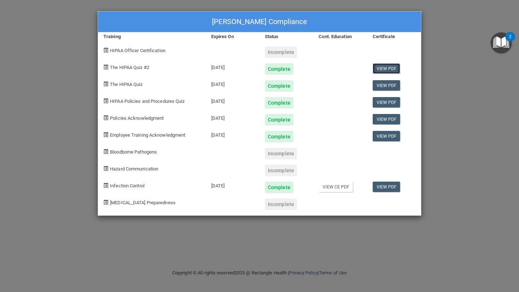
click at [387, 69] on link "View PDF" at bounding box center [386, 68] width 28 height 10
